Goal: Information Seeking & Learning: Learn about a topic

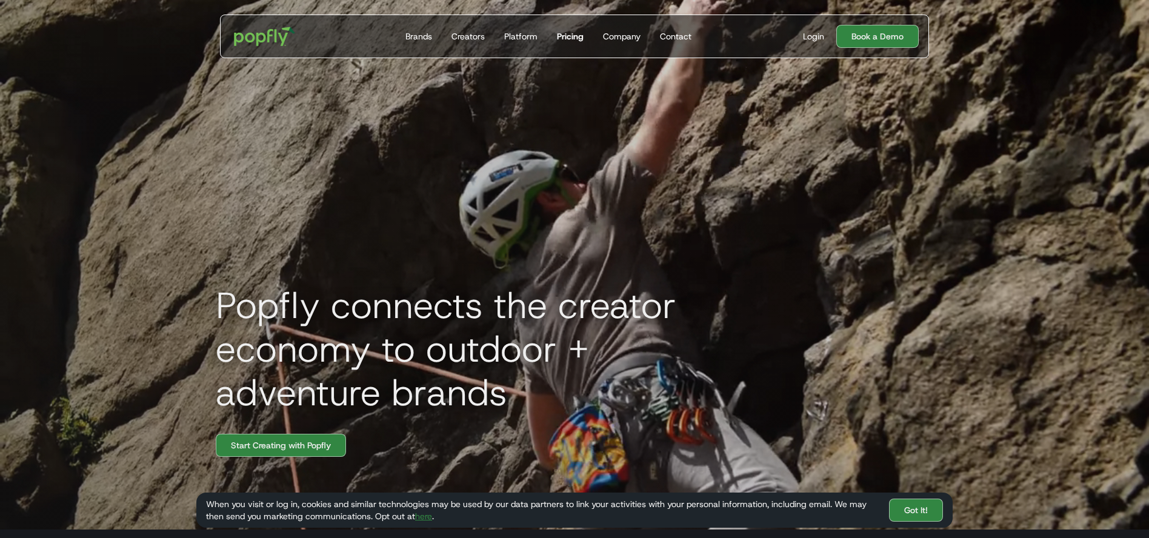
click at [570, 32] on div "Pricing" at bounding box center [570, 36] width 27 height 12
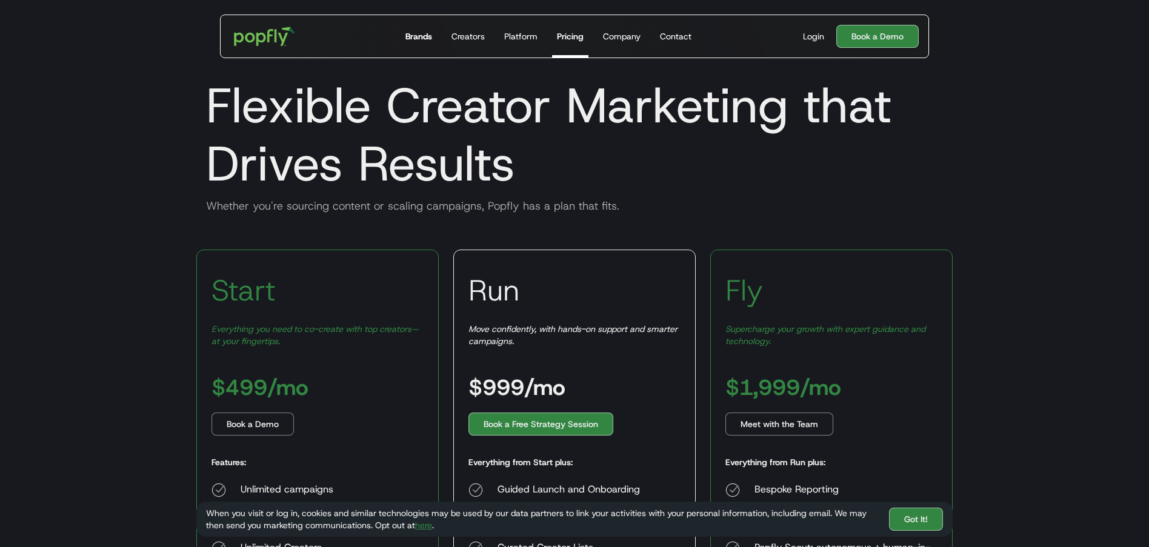
click at [427, 40] on div "Brands" at bounding box center [418, 36] width 27 height 12
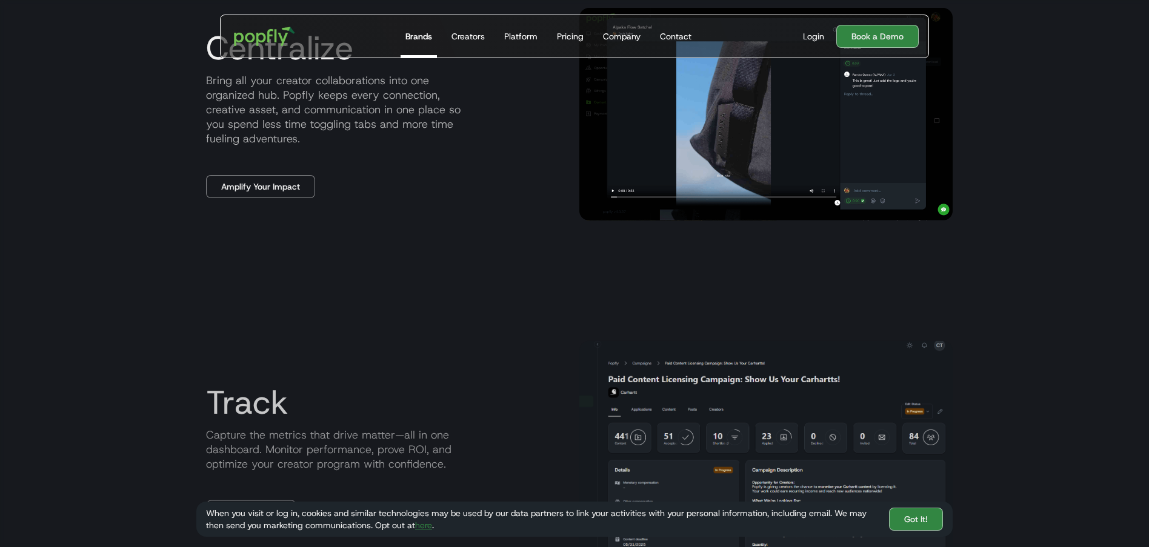
scroll to position [1275, 0]
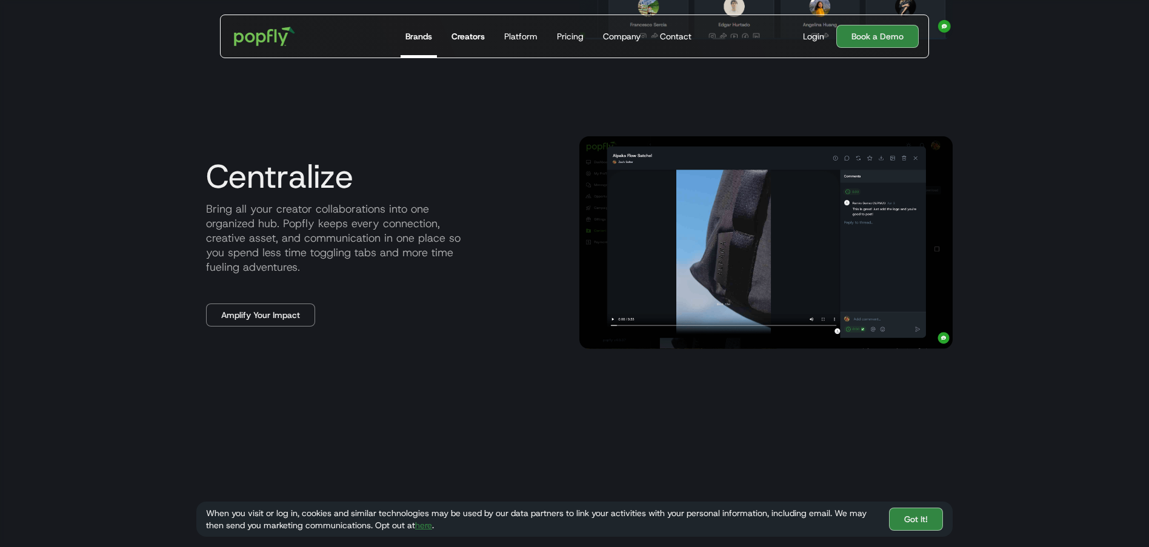
click at [478, 42] on div "Creators" at bounding box center [468, 36] width 33 height 12
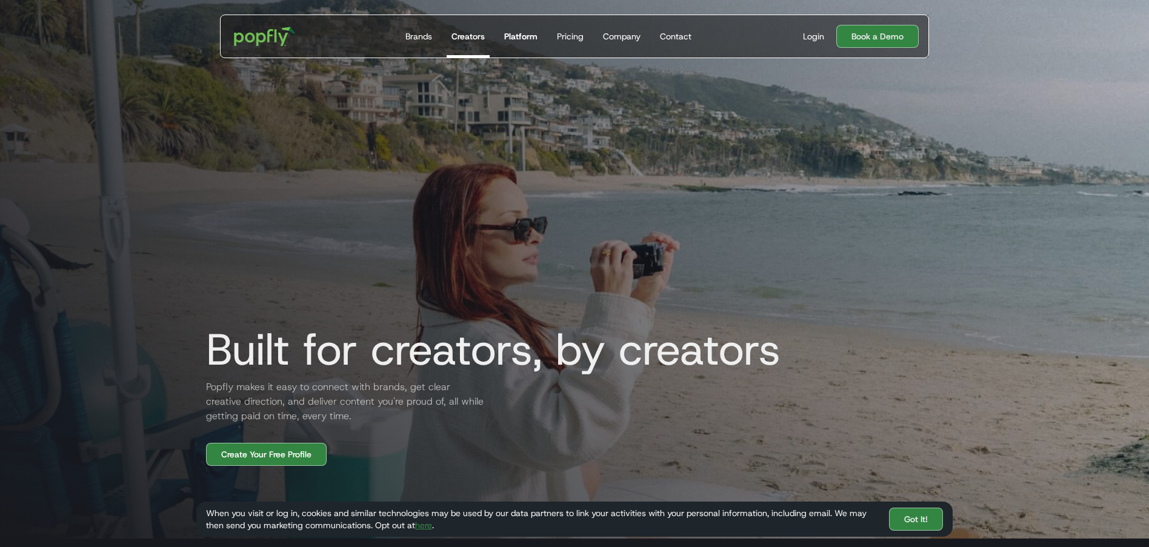
click at [532, 38] on div "Platform" at bounding box center [520, 36] width 33 height 12
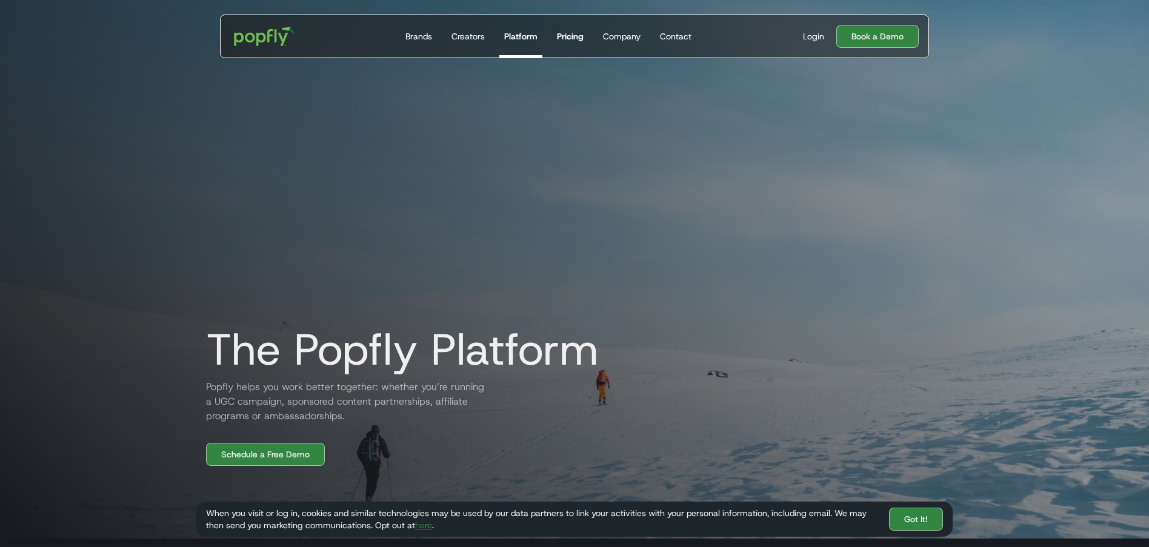
click at [584, 37] on link "Pricing" at bounding box center [570, 36] width 36 height 42
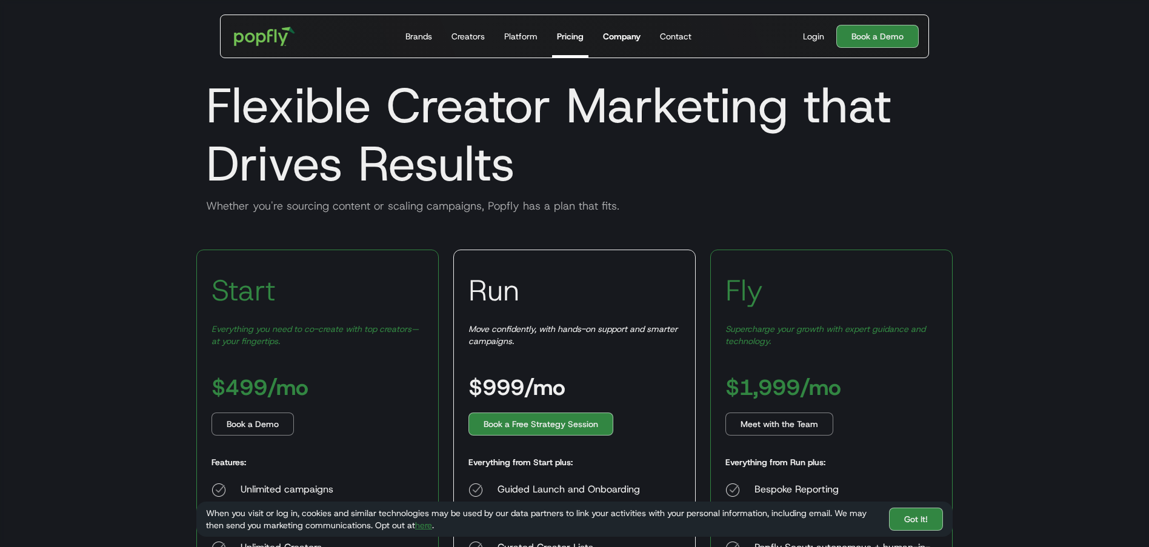
click at [630, 37] on div "Company" at bounding box center [622, 36] width 38 height 12
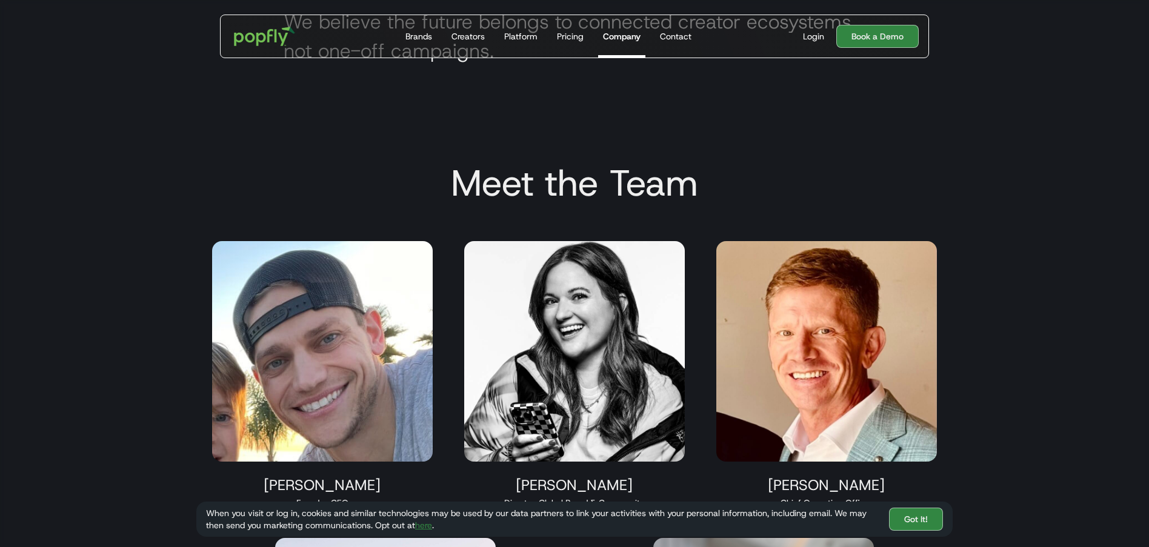
scroll to position [990, 0]
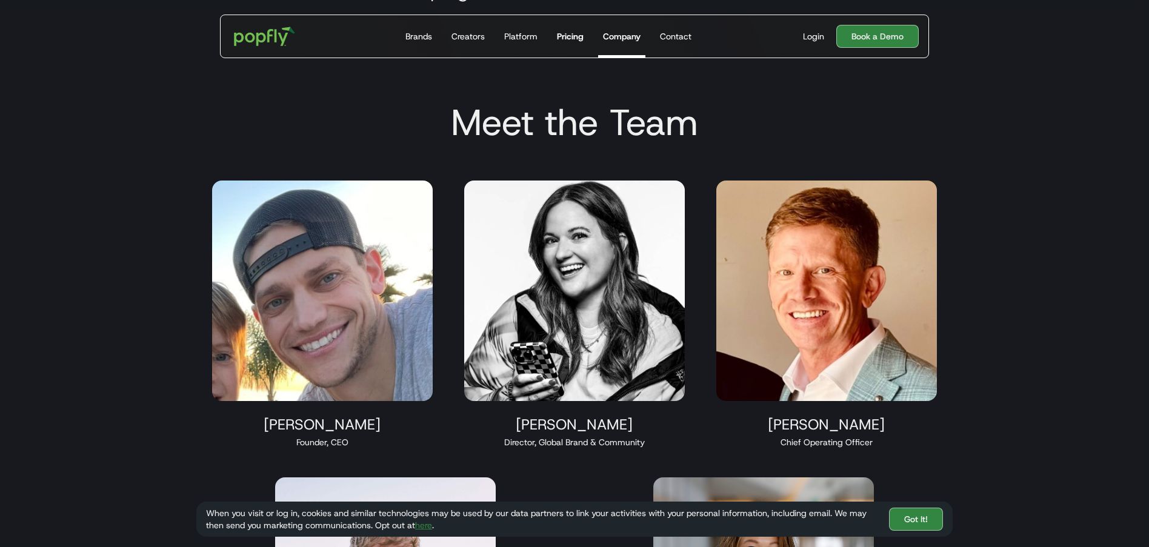
click at [572, 39] on div "Pricing" at bounding box center [570, 36] width 27 height 12
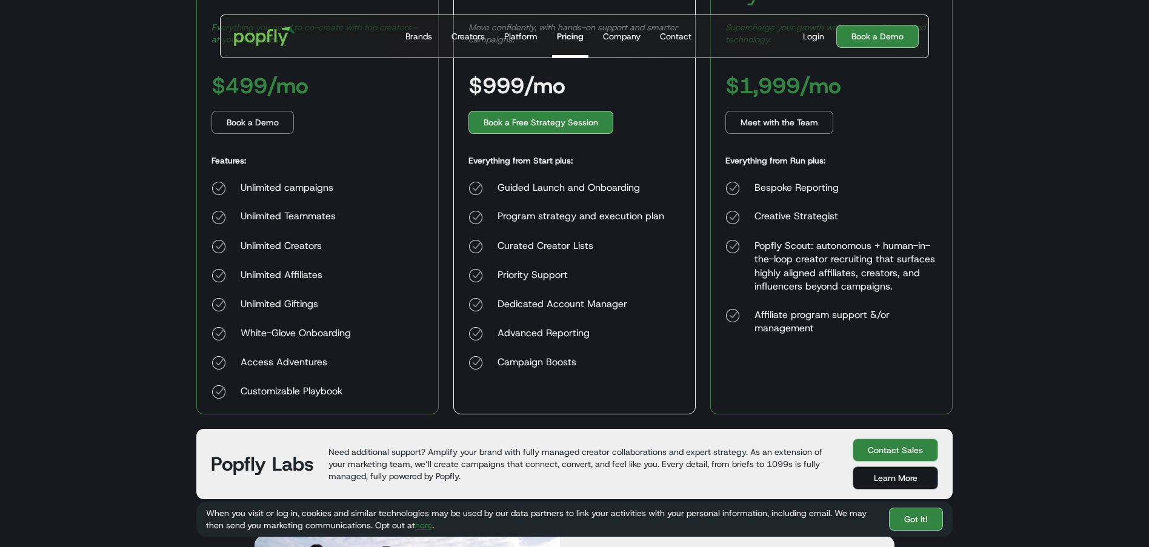
scroll to position [304, 0]
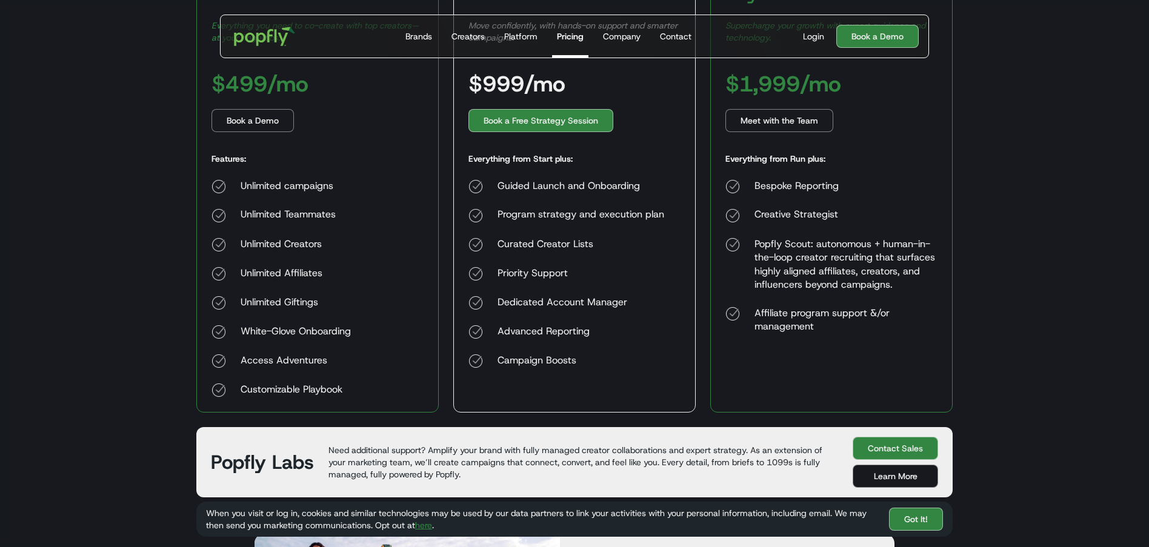
click at [702, 178] on div "Start Everything you need to co-create with top creators—at your fingertips. $4…" at bounding box center [574, 179] width 756 height 467
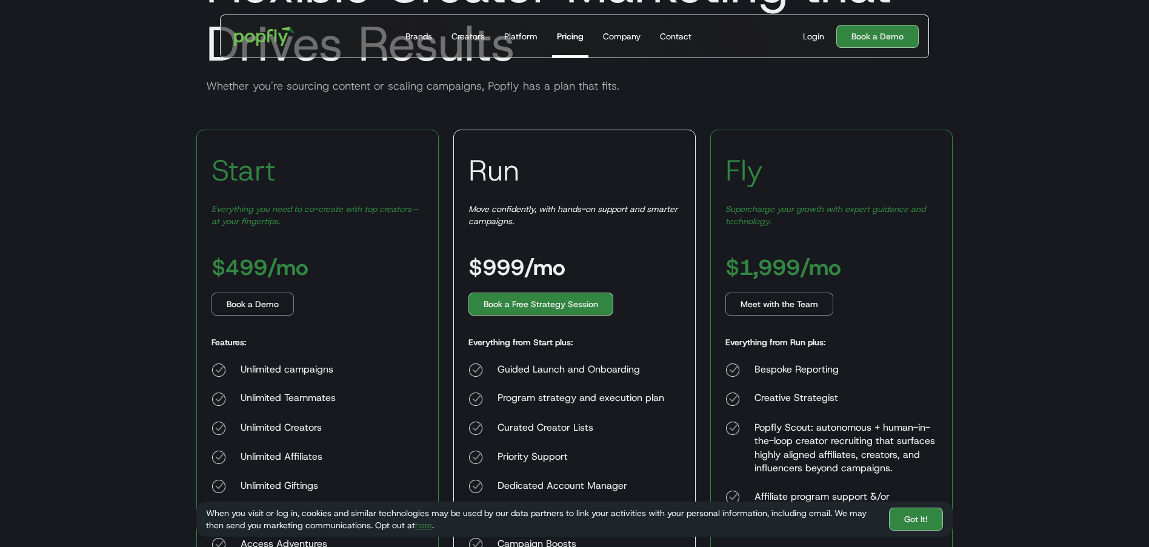
scroll to position [0, 0]
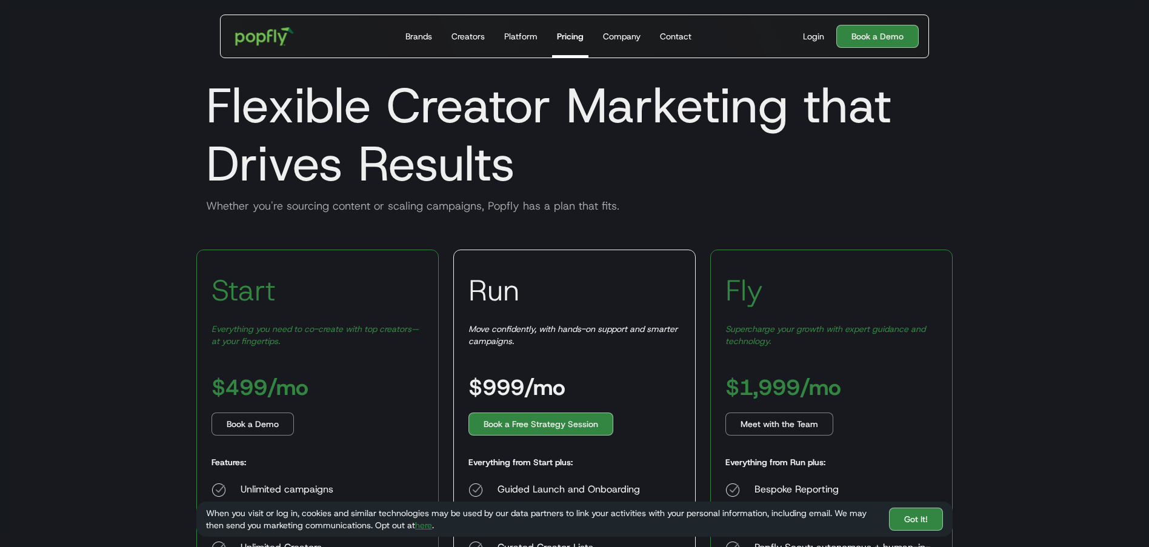
click at [249, 44] on img "home" at bounding box center [264, 36] width 75 height 35
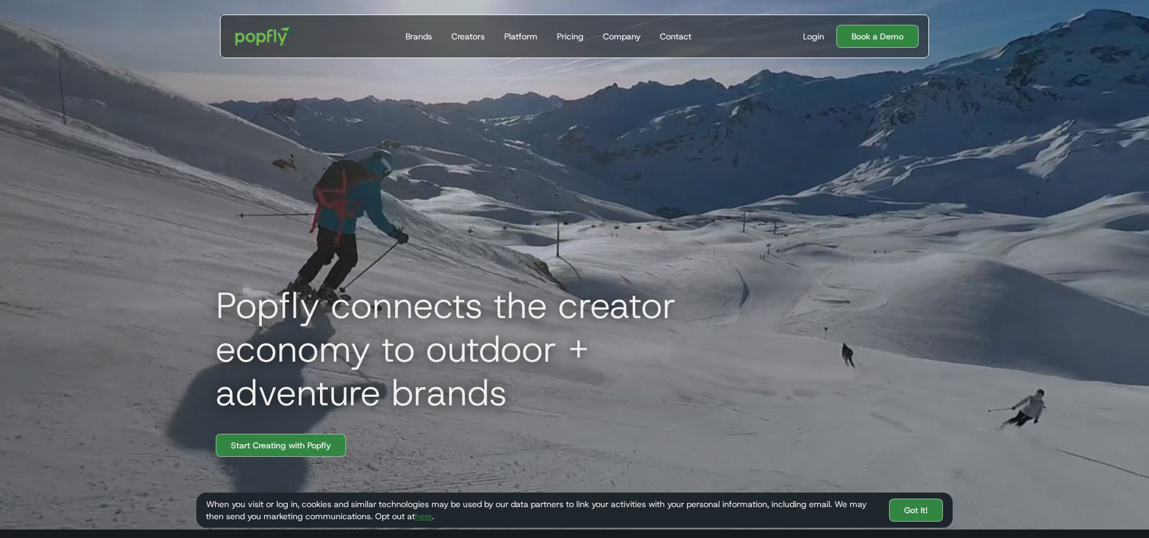
click at [259, 42] on img "home" at bounding box center [264, 36] width 75 height 35
